Goal: Task Accomplishment & Management: Use online tool/utility

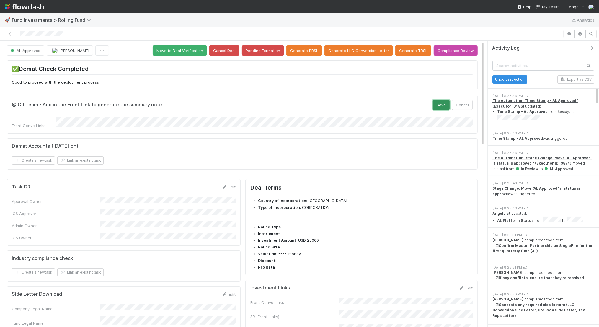
click at [435, 103] on button "Save" at bounding box center [441, 105] width 17 height 10
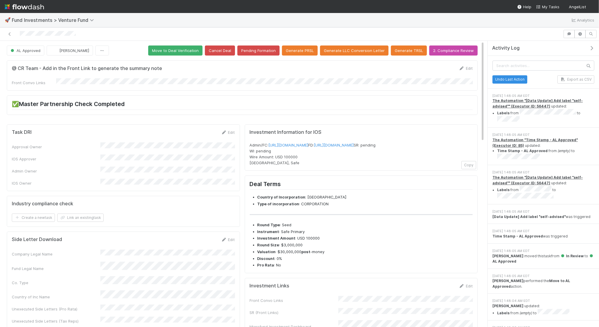
click at [82, 83] on div "@ CR Team - Add in the Front Link to generate the summary note Edit Front Convo…" at bounding box center [242, 75] width 471 height 30
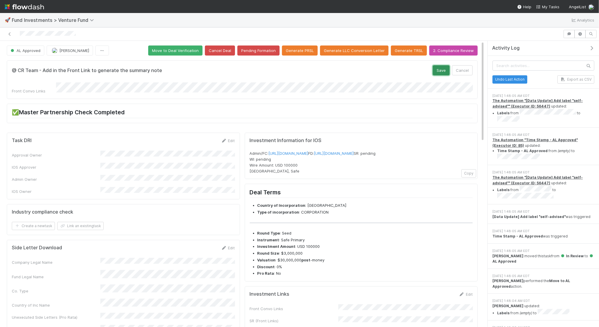
click at [447, 71] on button "Save" at bounding box center [441, 70] width 17 height 10
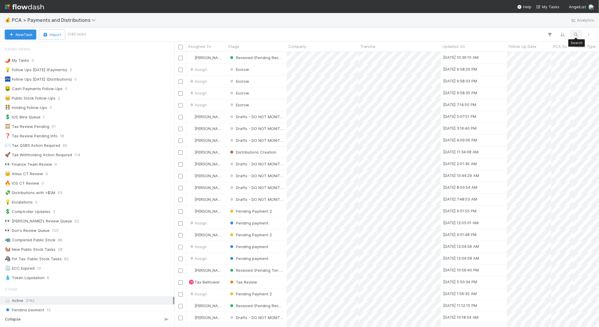
click at [575, 35] on icon "button" at bounding box center [576, 34] width 6 height 5
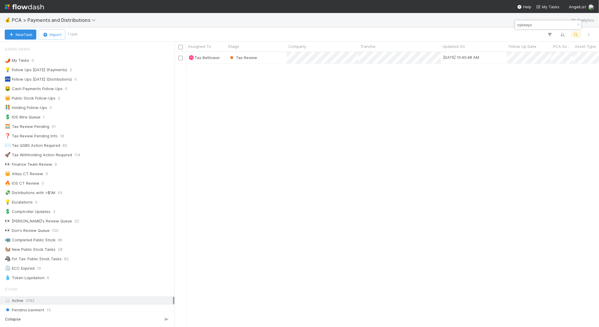
scroll to position [275, 425]
type input "cybexys"
click at [275, 58] on div "Tax Review" at bounding box center [256, 58] width 60 height 12
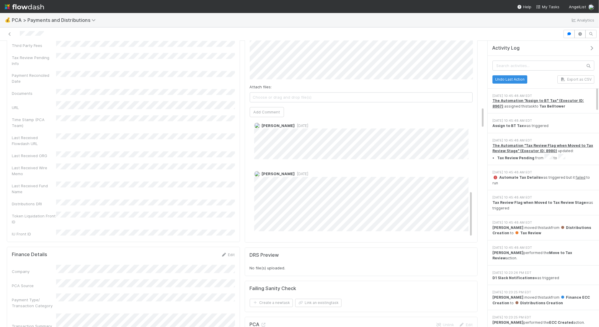
scroll to position [867, 0]
click at [295, 170] on span "6 days ago" at bounding box center [302, 172] width 14 height 4
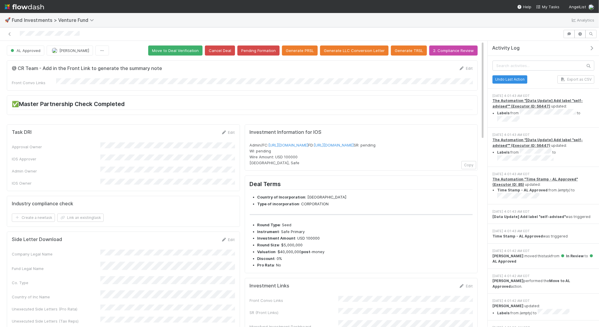
click at [93, 85] on div "@ CR Team - Add in the Front Link to generate the summary note Edit Front Convo…" at bounding box center [242, 75] width 471 height 30
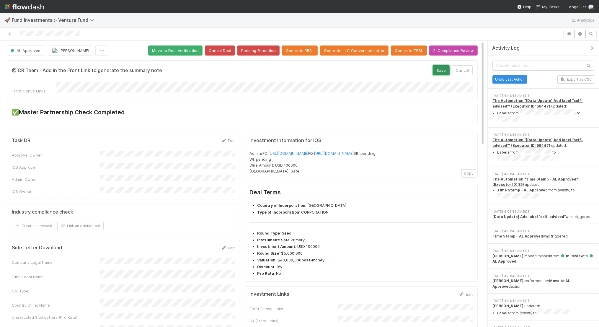
click at [437, 71] on button "Save" at bounding box center [441, 70] width 17 height 10
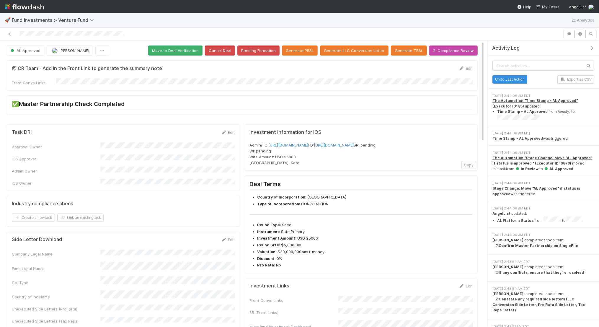
click at [64, 87] on div "@ CR Team - Add in the Front Link to generate the summary note Edit Front Convo…" at bounding box center [242, 75] width 471 height 30
click at [67, 76] on form "@ CR Team - Add in the Front Link to generate the summary note Edit Front Convo…" at bounding box center [242, 75] width 461 height 20
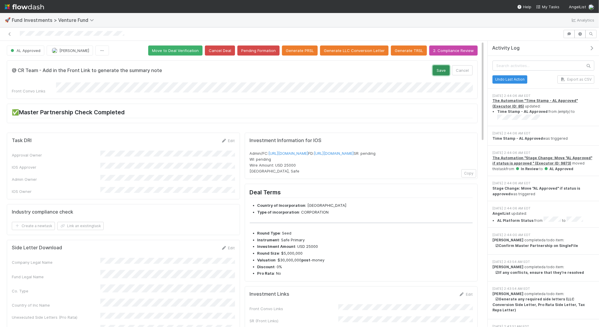
click at [435, 69] on button "Save" at bounding box center [441, 70] width 17 height 10
